Goal: Transaction & Acquisition: Download file/media

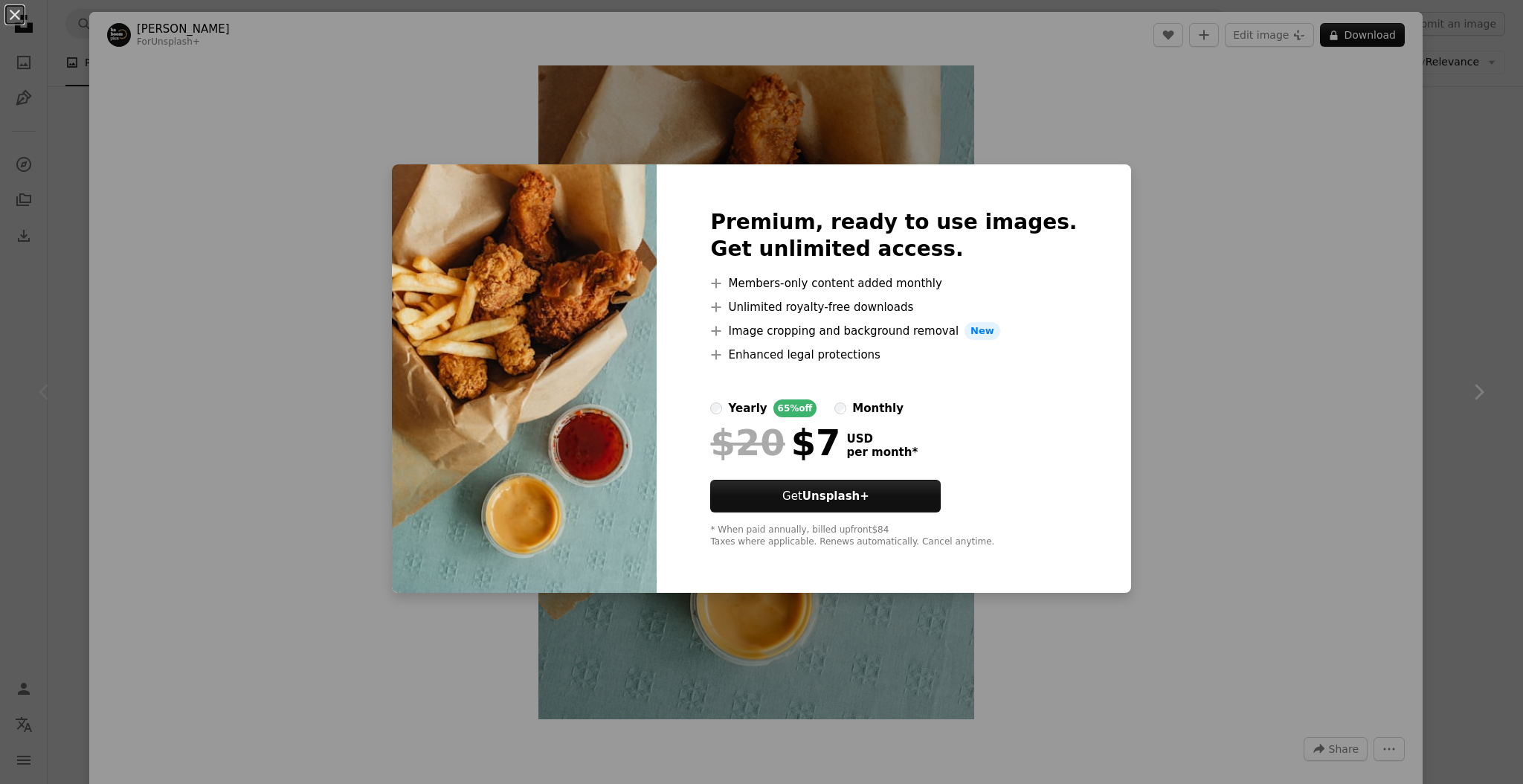
drag, startPoint x: 1144, startPoint y: 336, endPoint x: 1256, endPoint y: 295, distance: 119.3
click at [1148, 333] on div "An X shape Premium, ready to use images. Get unlimited access. A plus sign Memb…" at bounding box center [761, 392] width 1523 height 784
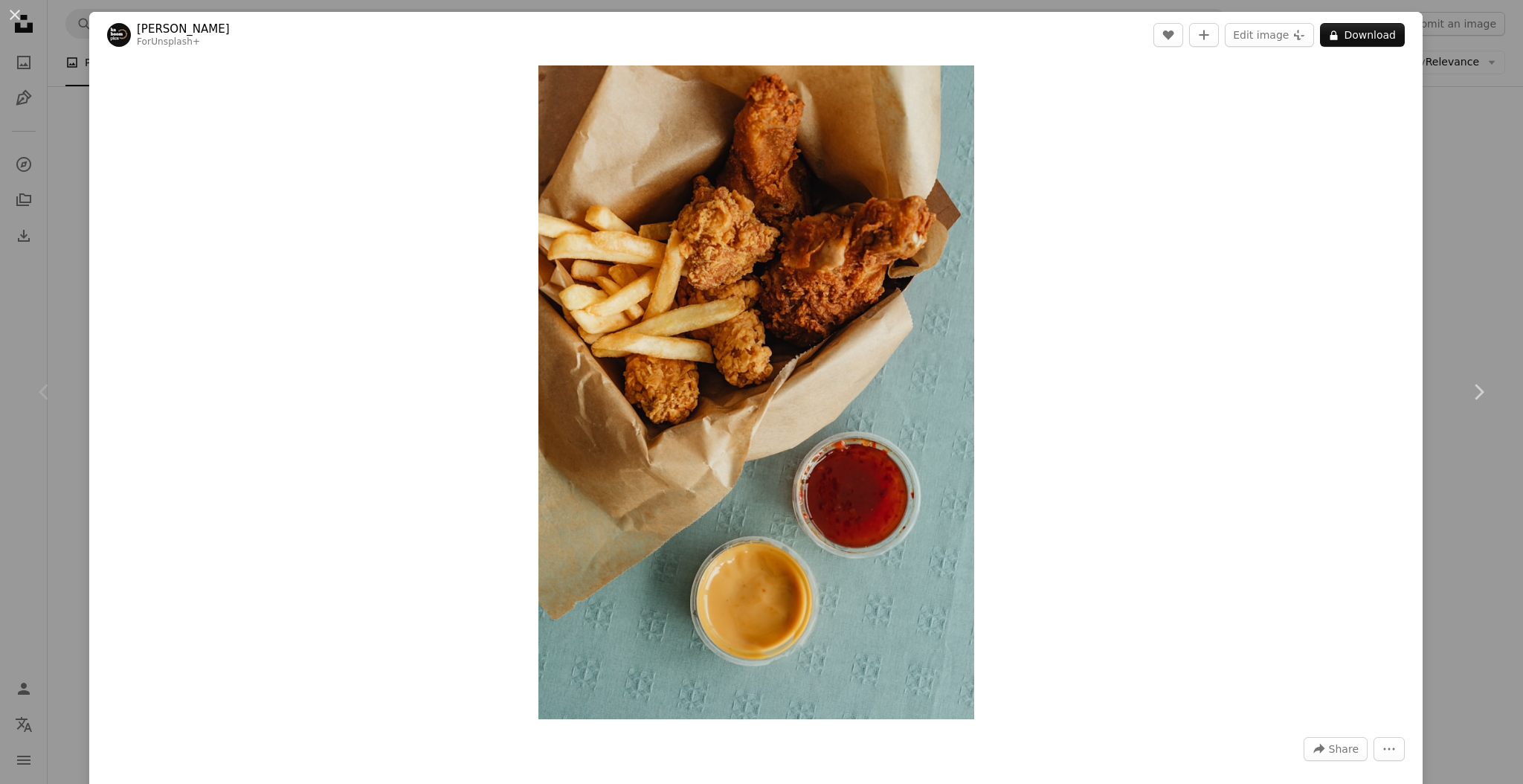
click at [1345, 270] on div "Zoom in" at bounding box center [756, 392] width 1334 height 668
click at [1364, 263] on div "Zoom in" at bounding box center [756, 392] width 1334 height 668
click at [1420, 254] on div "An X shape Chevron left Chevron right [PERSON_NAME] For Unsplash+ A heart A plu…" at bounding box center [761, 392] width 1523 height 784
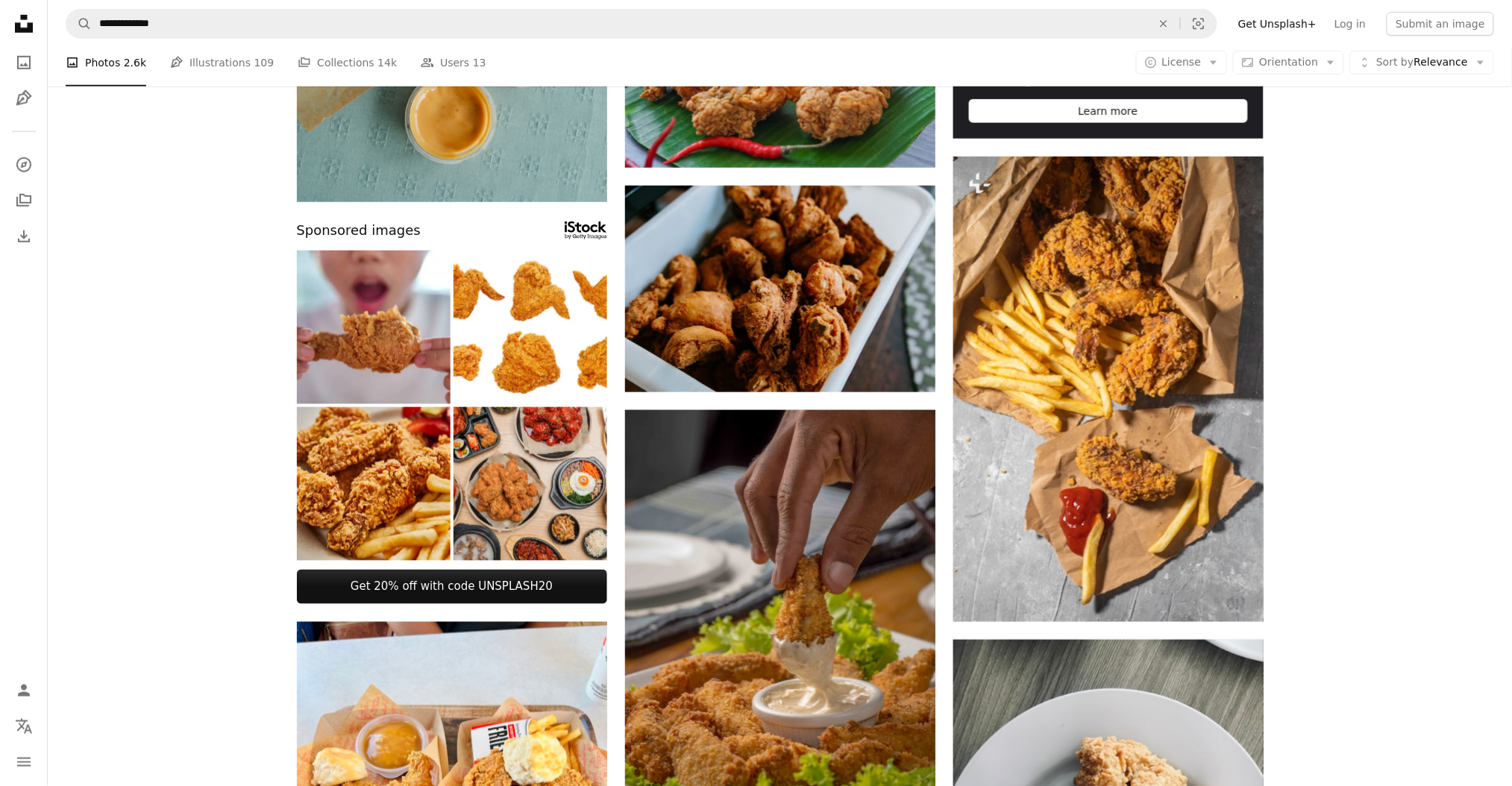
scroll to position [497, 0]
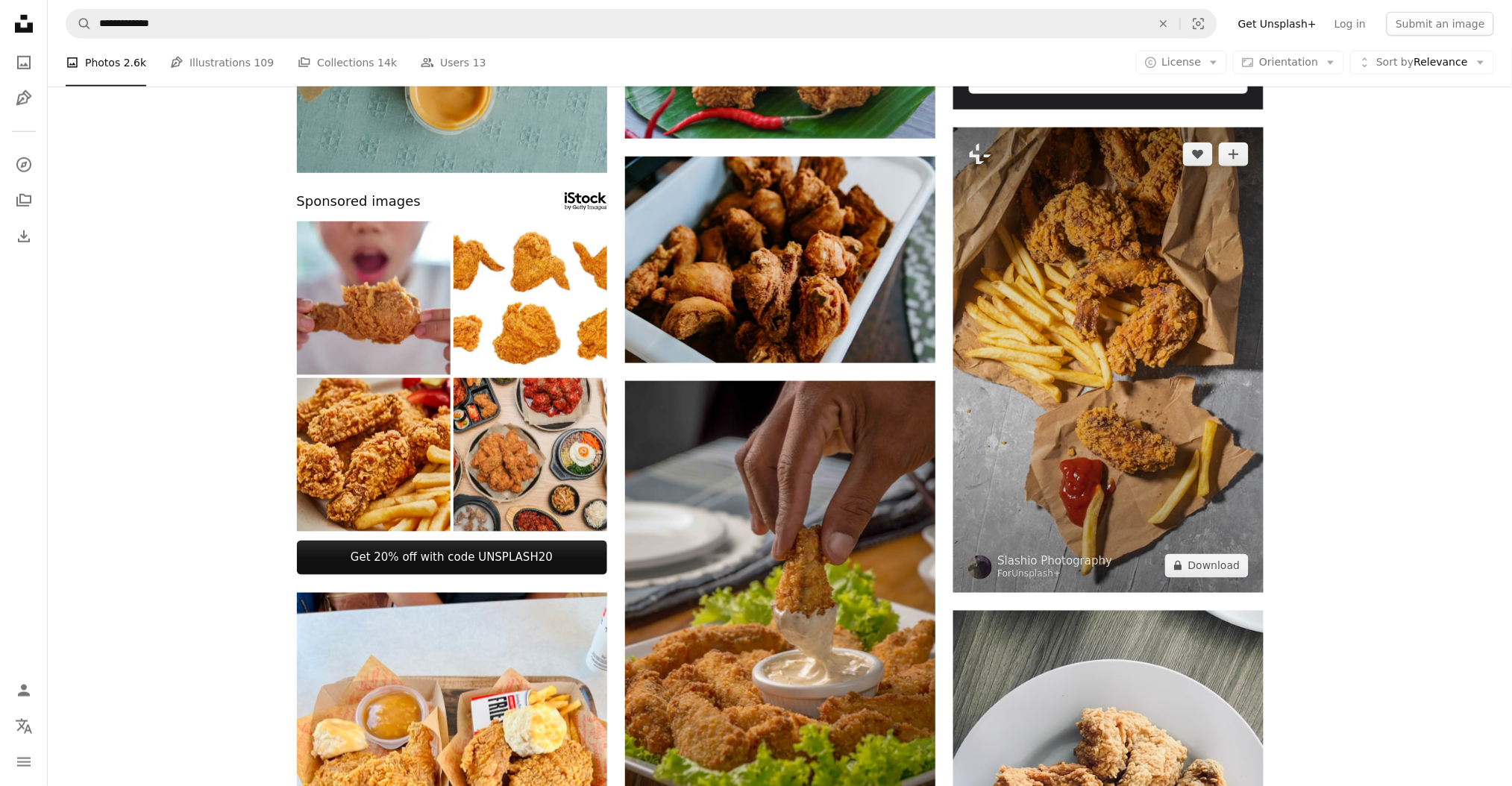
click at [1120, 369] on img at bounding box center [1108, 360] width 310 height 465
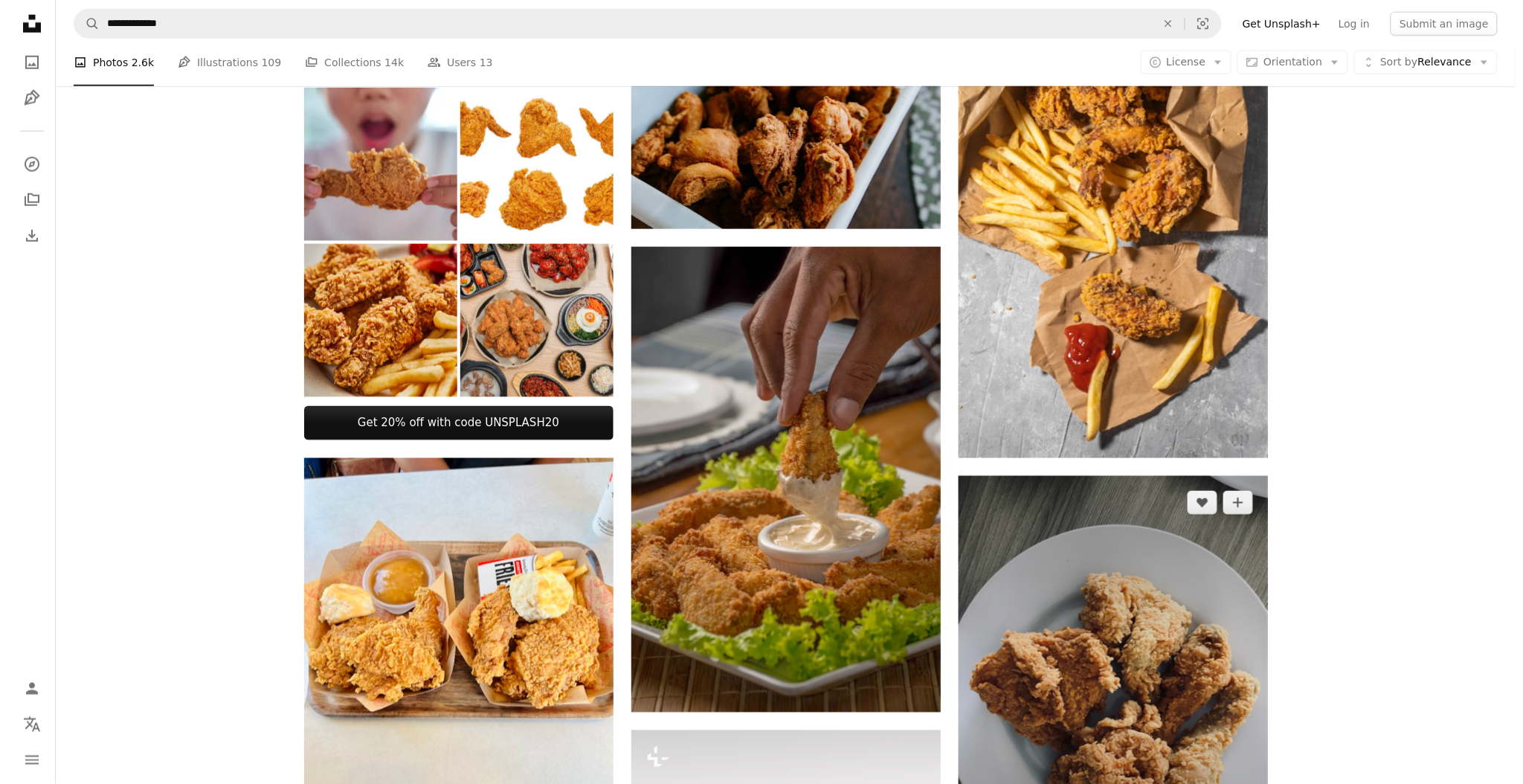
scroll to position [826, 0]
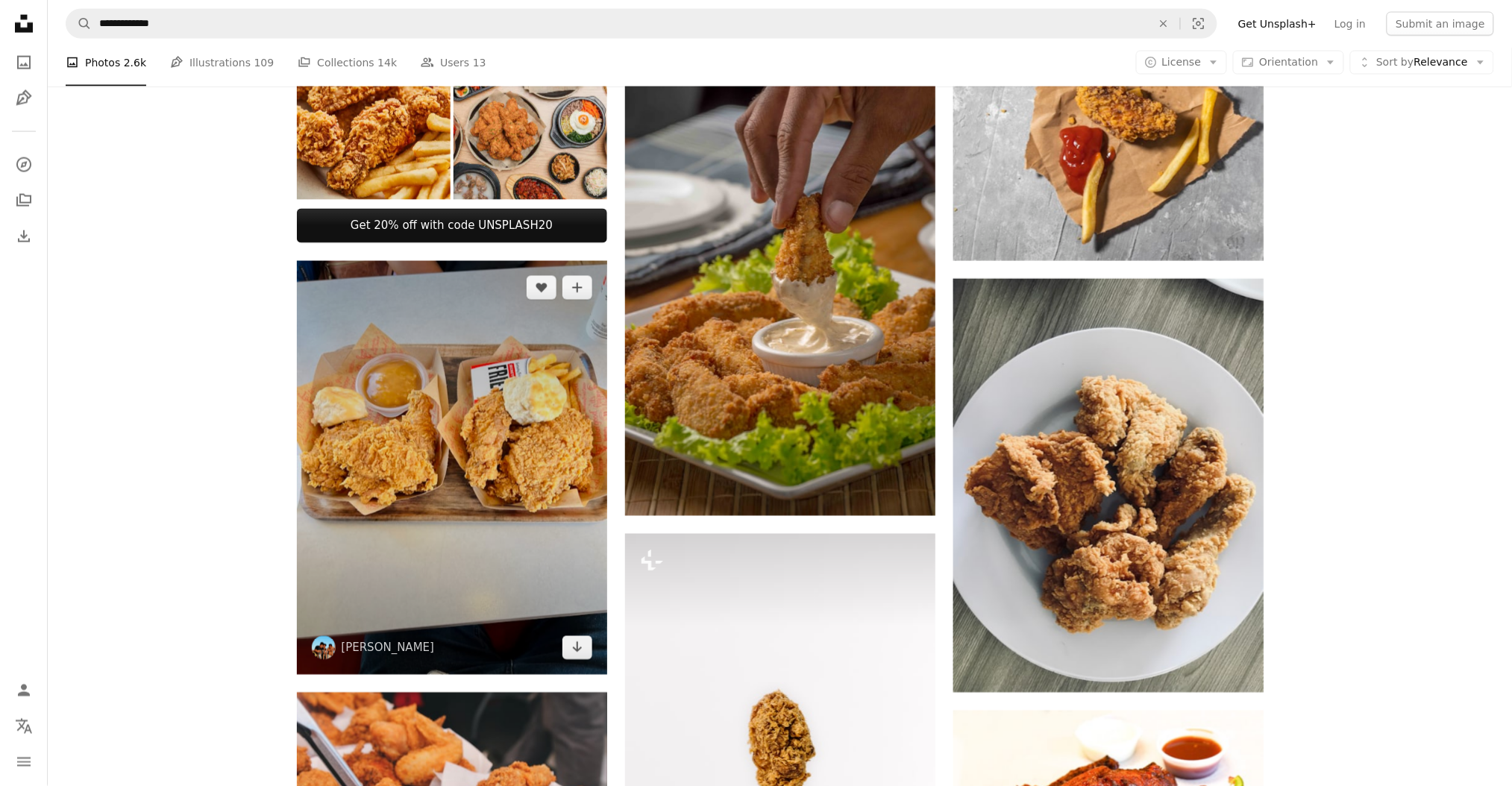
click at [459, 426] on img at bounding box center [452, 468] width 310 height 414
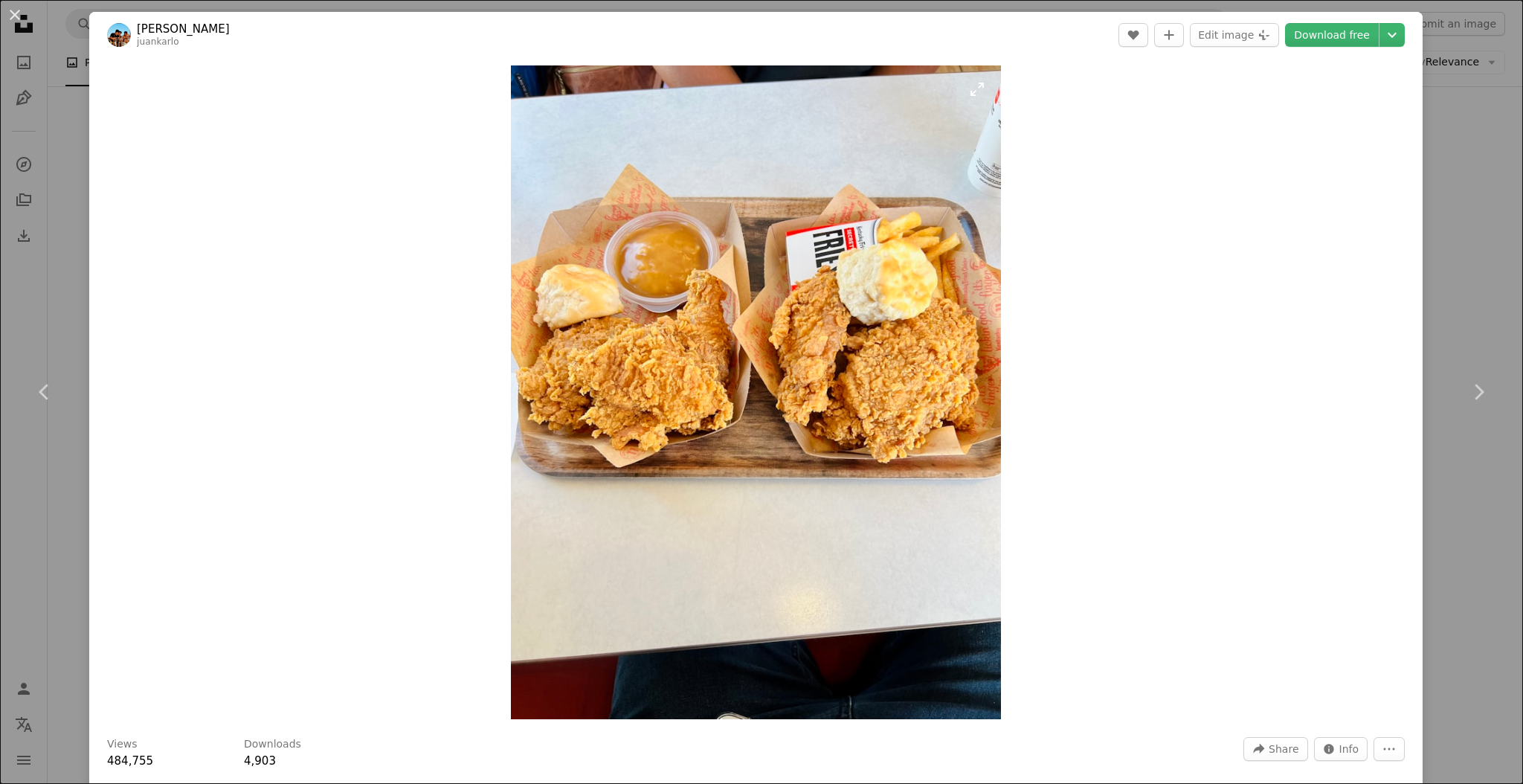
click at [848, 255] on img "Zoom in on this image" at bounding box center [756, 392] width 491 height 654
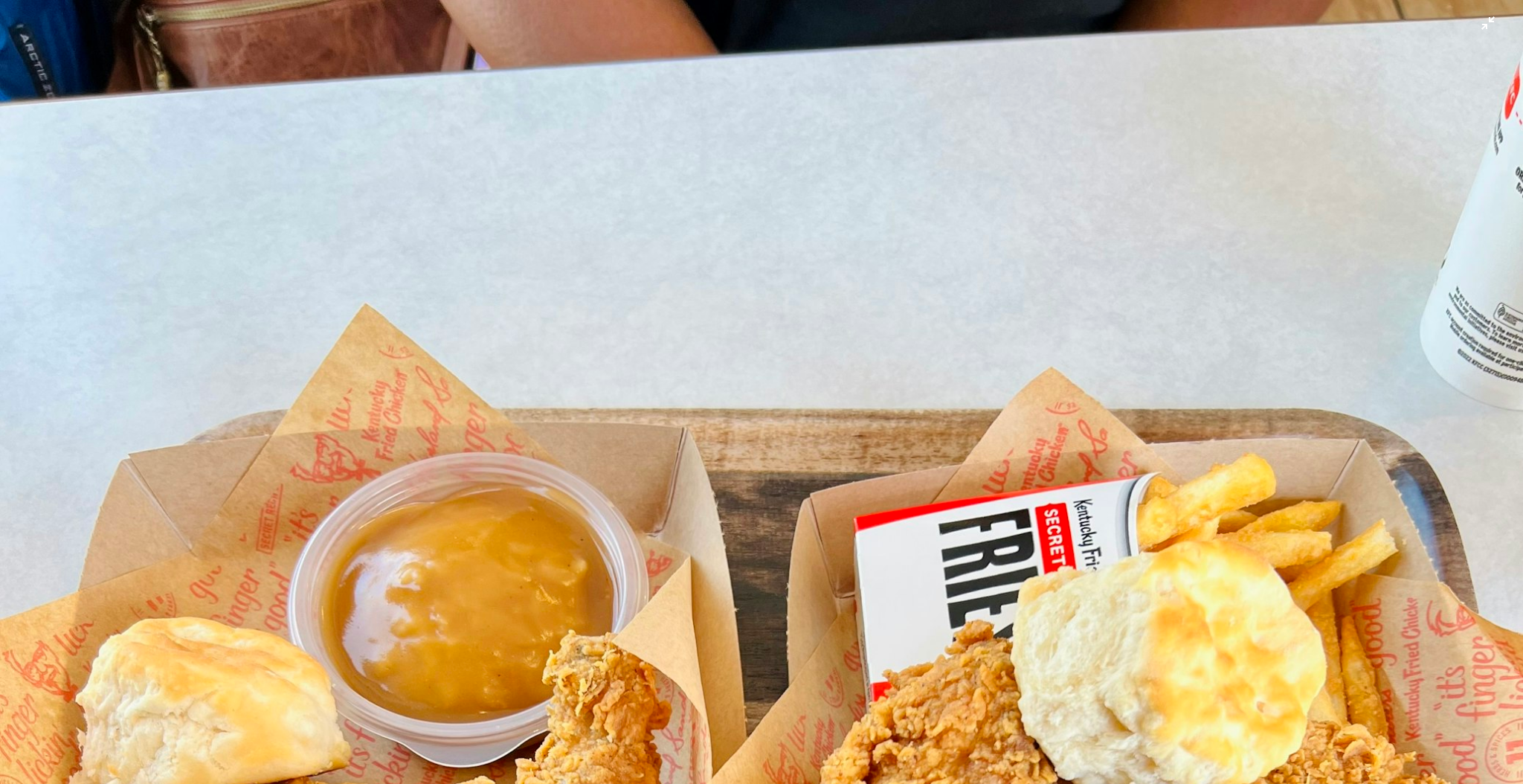
scroll to position [330, 0]
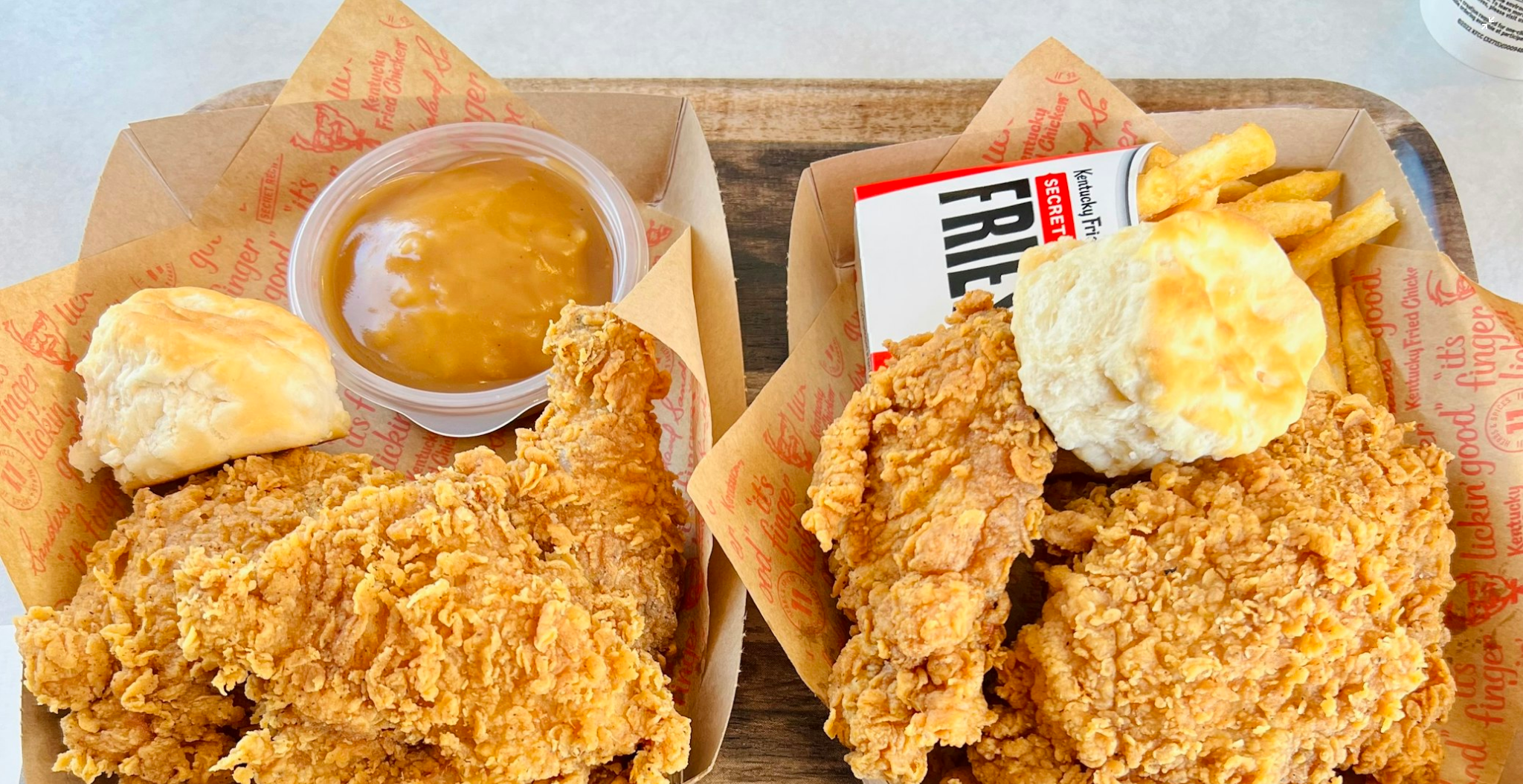
click at [976, 220] on img "Zoom out on this image" at bounding box center [761, 685] width 1525 height 2032
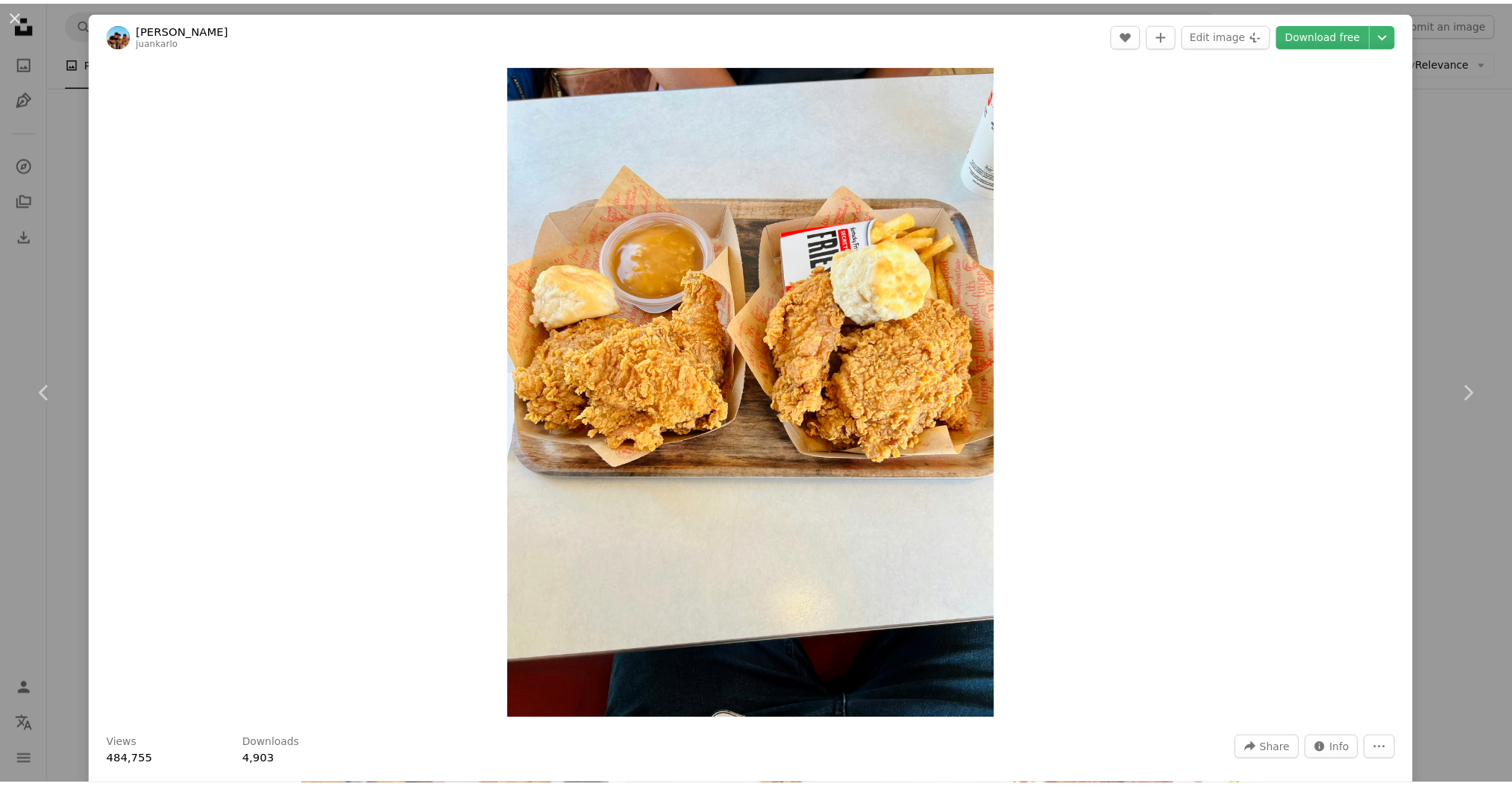
scroll to position [0, 0]
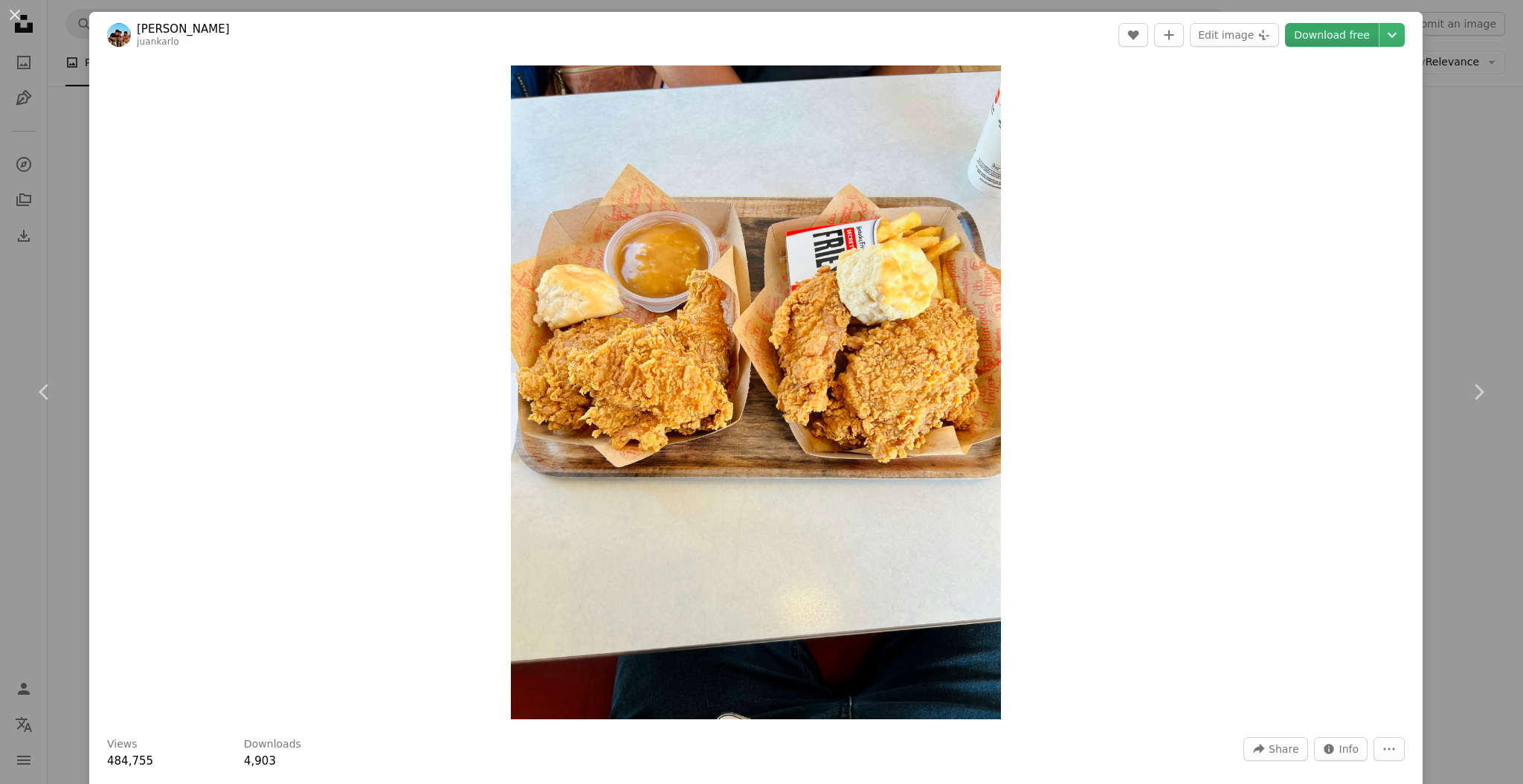
click at [1338, 34] on link "Download free" at bounding box center [1331, 35] width 93 height 24
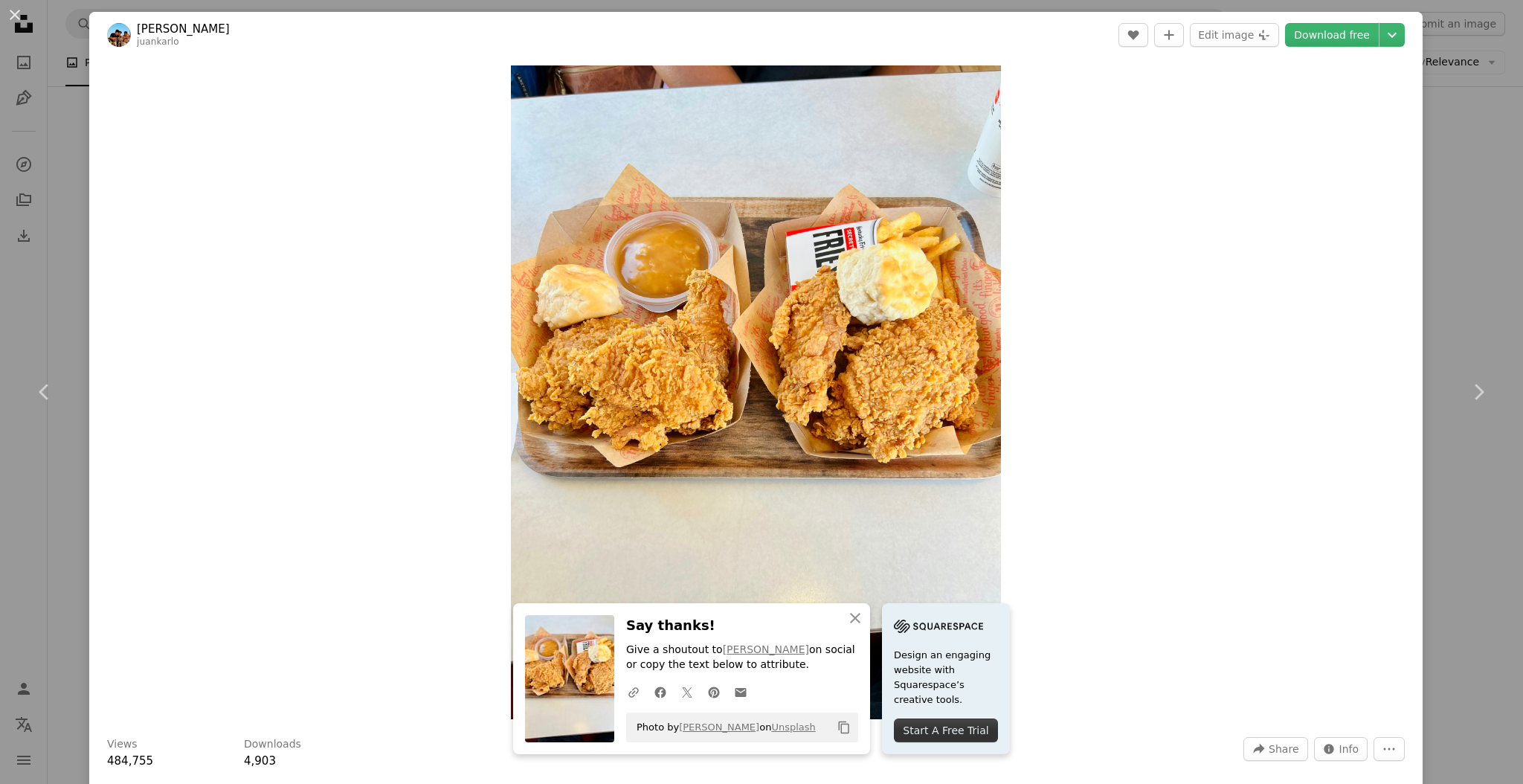
click at [1442, 302] on div "An X shape Chevron left Chevron right [PERSON_NAME] juankarlo A heart A plus si…" at bounding box center [761, 392] width 1523 height 784
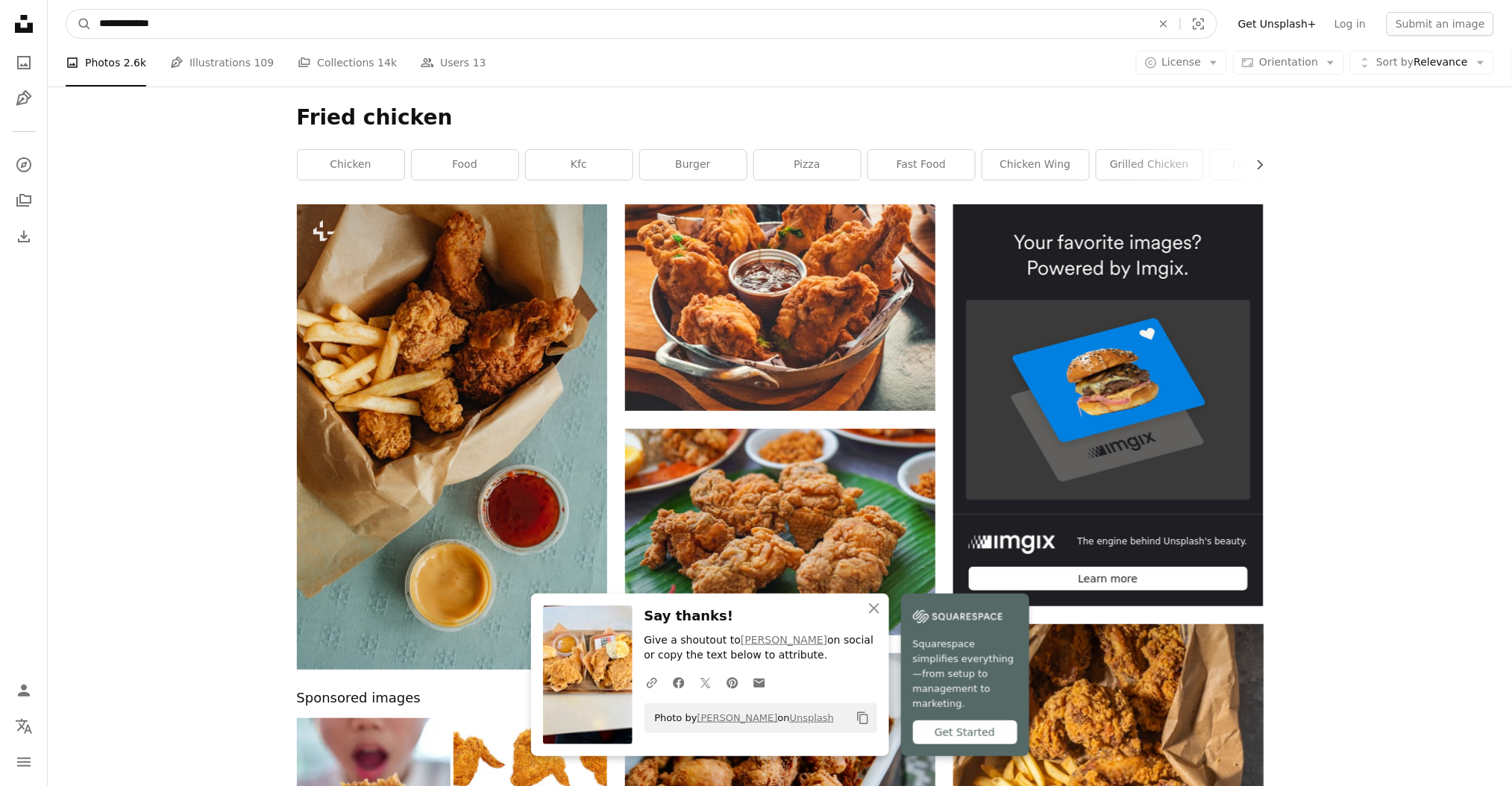
click at [421, 24] on input "**********" at bounding box center [619, 23] width 1055 height 28
type input "*"
